Goal: Task Accomplishment & Management: Use online tool/utility

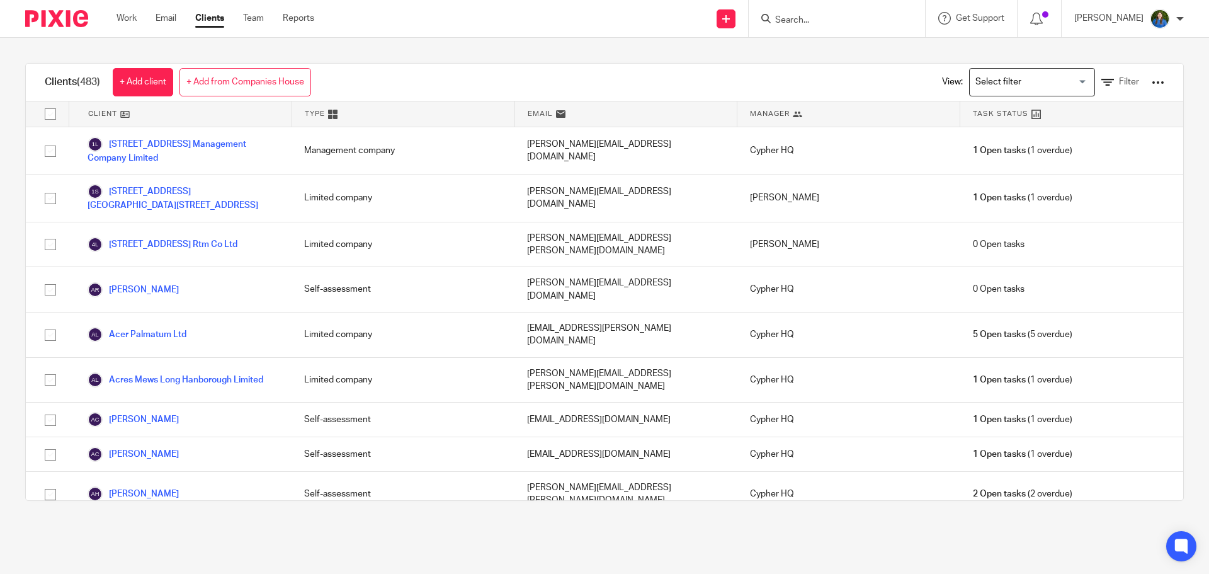
drag, startPoint x: 824, startPoint y: 14, endPoint x: 832, endPoint y: 12, distance: 8.4
click at [823, 14] on form at bounding box center [841, 19] width 134 height 16
click at [842, 15] on input "Search" at bounding box center [830, 20] width 113 height 11
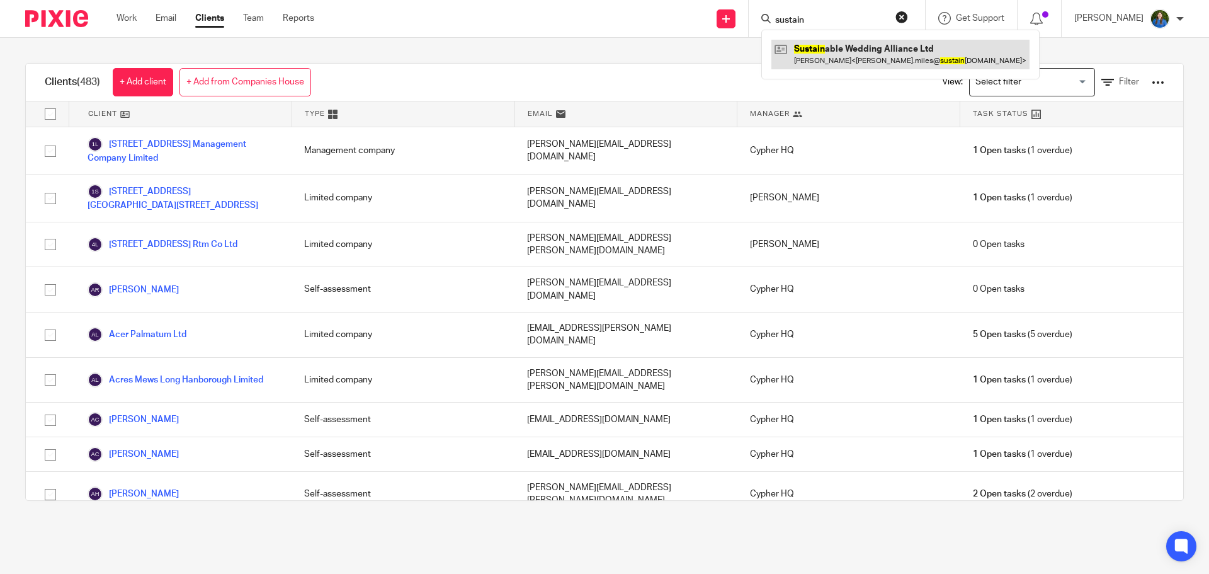
type input "sustain"
click at [842, 47] on link at bounding box center [900, 54] width 258 height 29
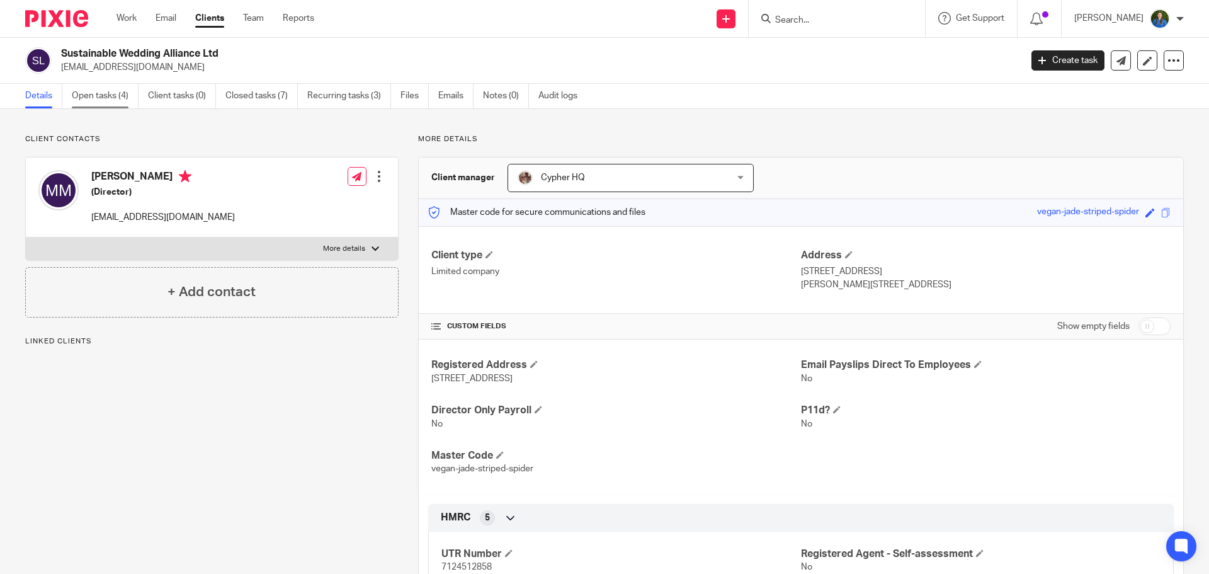
click at [119, 94] on link "Open tasks (4)" at bounding box center [105, 96] width 67 height 25
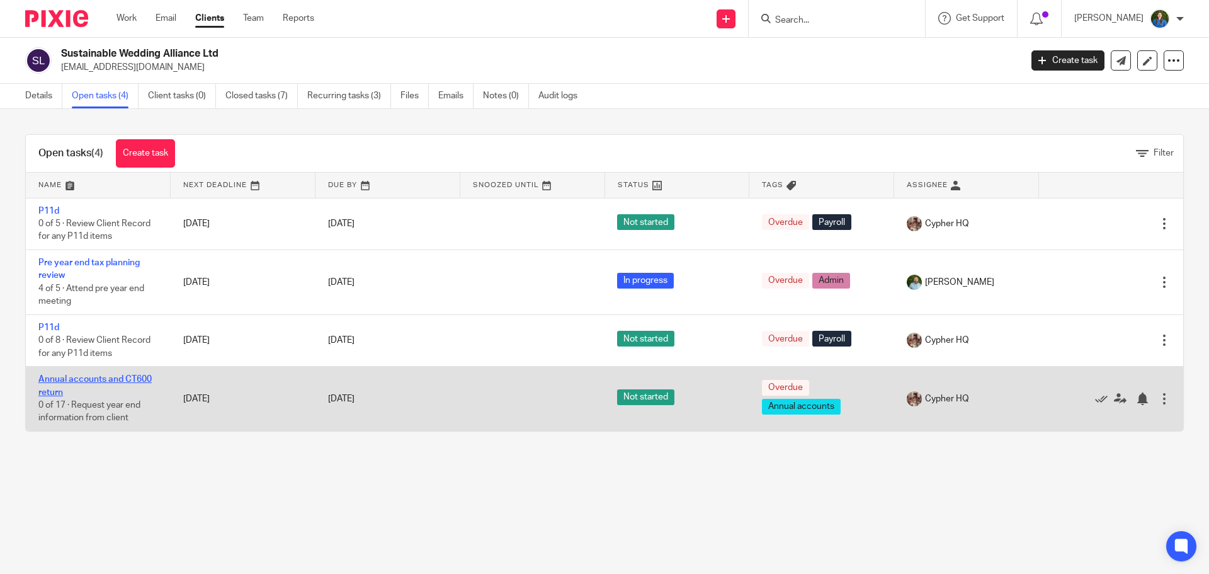
click at [118, 378] on link "Annual accounts and CT600 return" at bounding box center [94, 385] width 113 height 21
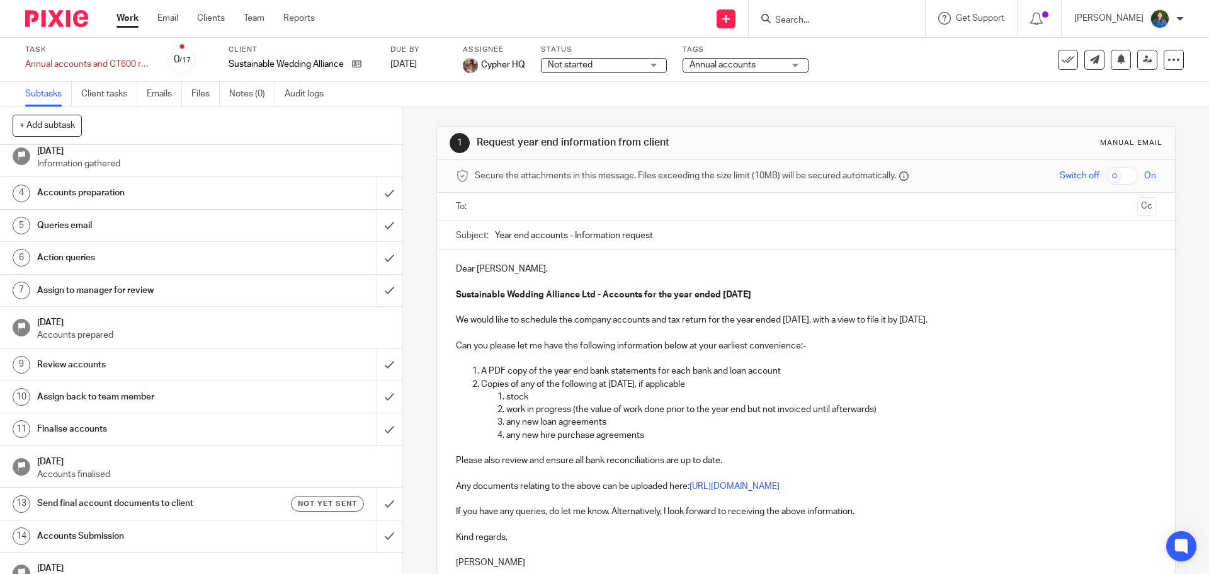
scroll to position [160, 0]
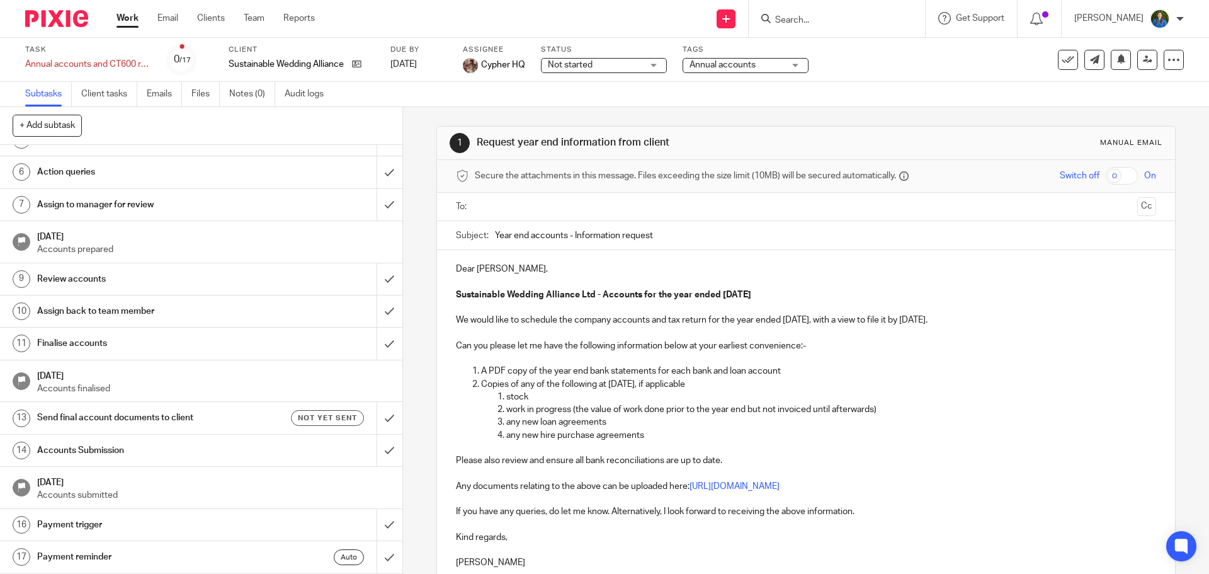
click at [145, 414] on h1 "Send final account documents to client" at bounding box center [146, 417] width 218 height 19
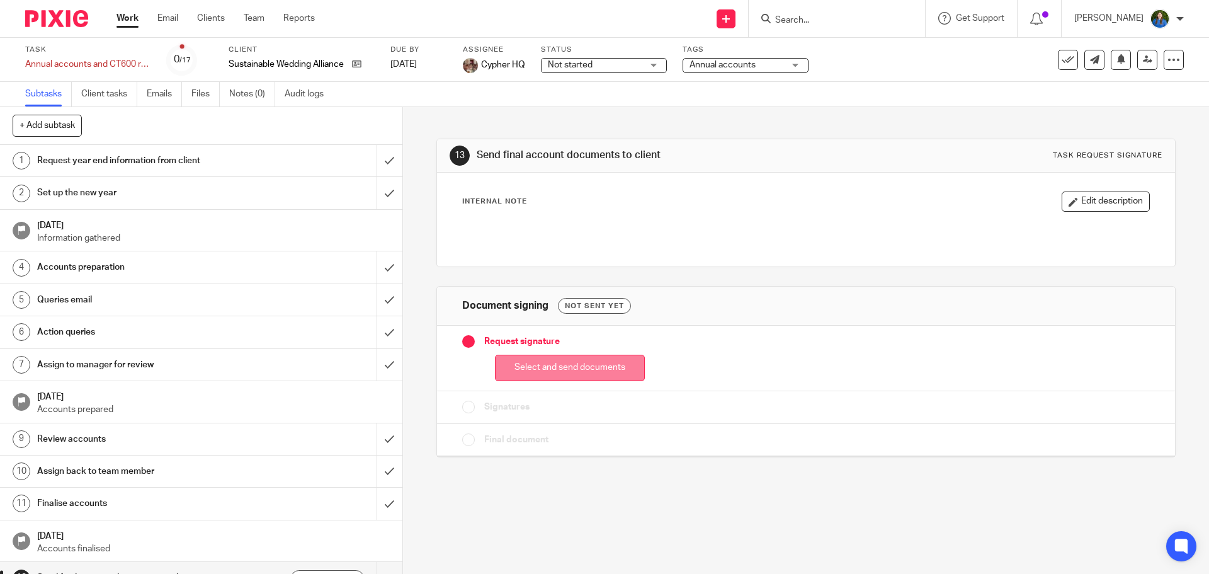
click at [587, 374] on button "Select and send documents" at bounding box center [570, 367] width 150 height 27
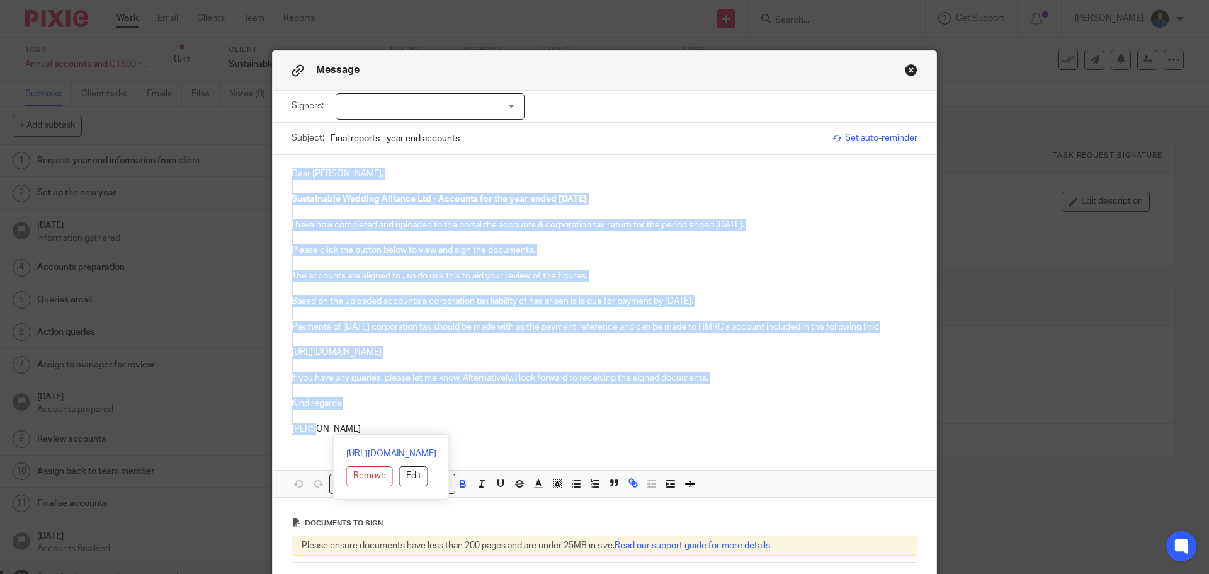
drag, startPoint x: 287, startPoint y: 174, endPoint x: 740, endPoint y: 431, distance: 521.0
click at [740, 431] on div "Dear [PERSON_NAME], Sustainable Wedding Alliance Ltd - Accounts for the year en…" at bounding box center [605, 300] width 664 height 290
copy div "Dear [PERSON_NAME], Sustainable Wedding Alliance Ltd - Accounts for the year en…"
